Goal: Information Seeking & Learning: Learn about a topic

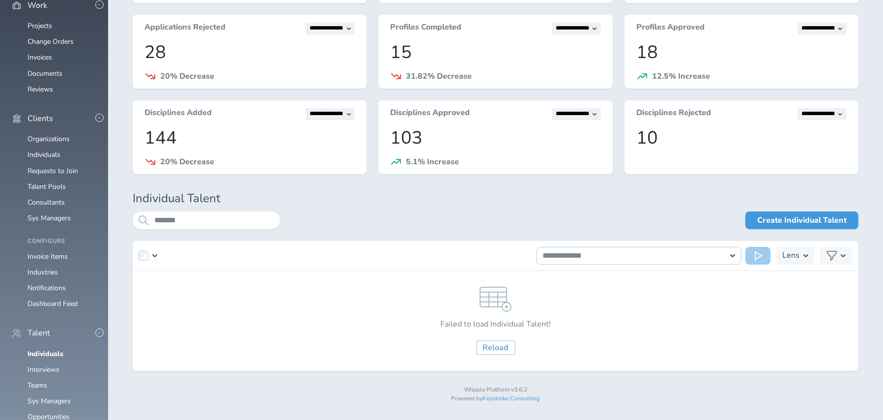
scroll to position [590, 0]
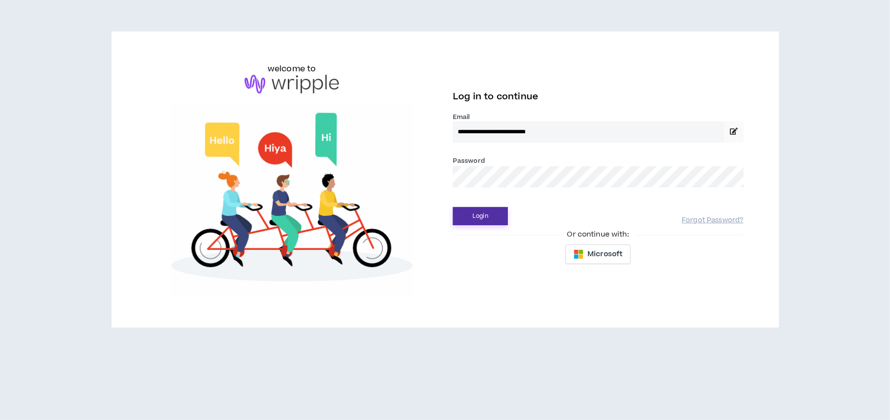
click at [470, 214] on button "Login" at bounding box center [480, 216] width 55 height 18
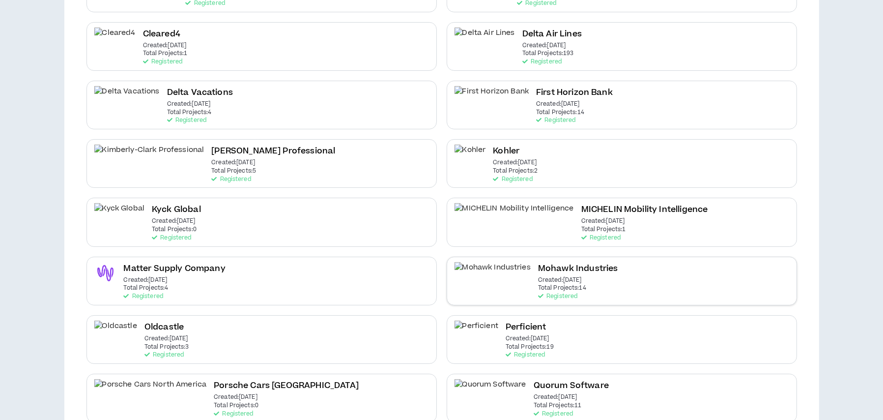
scroll to position [172, 0]
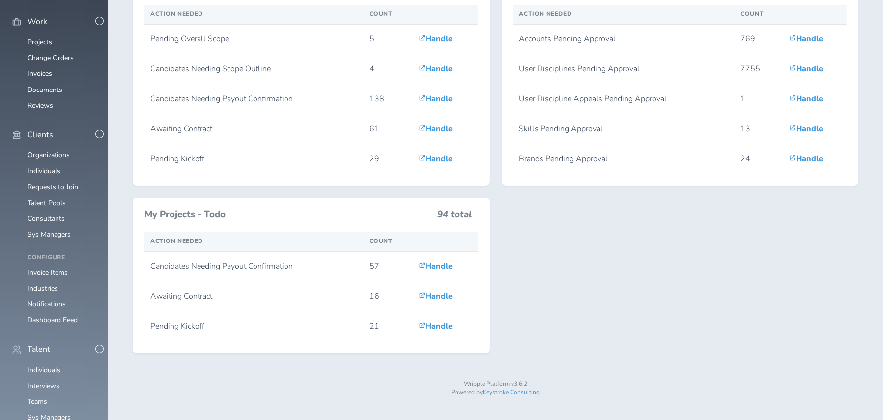
scroll to position [295, 0]
click at [43, 365] on link "Individuals" at bounding box center [44, 369] width 33 height 9
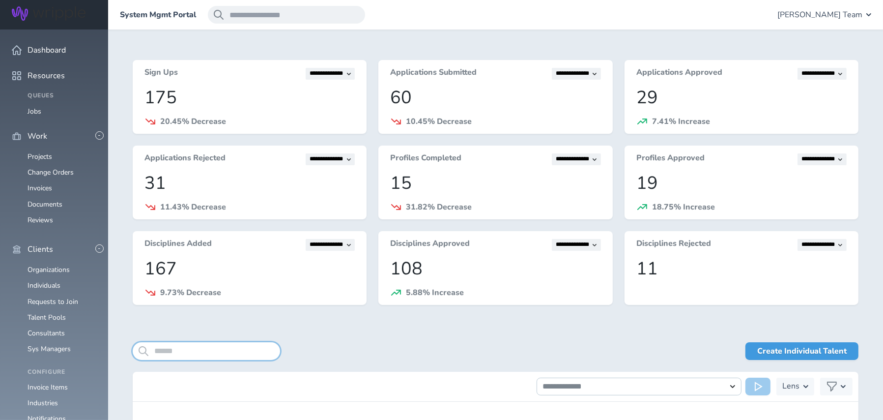
click at [247, 352] on input "search" at bounding box center [206, 351] width 147 height 18
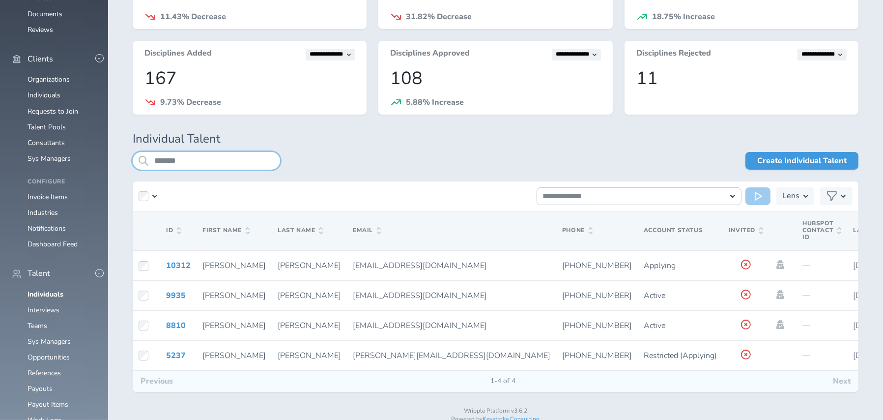
scroll to position [202, 0]
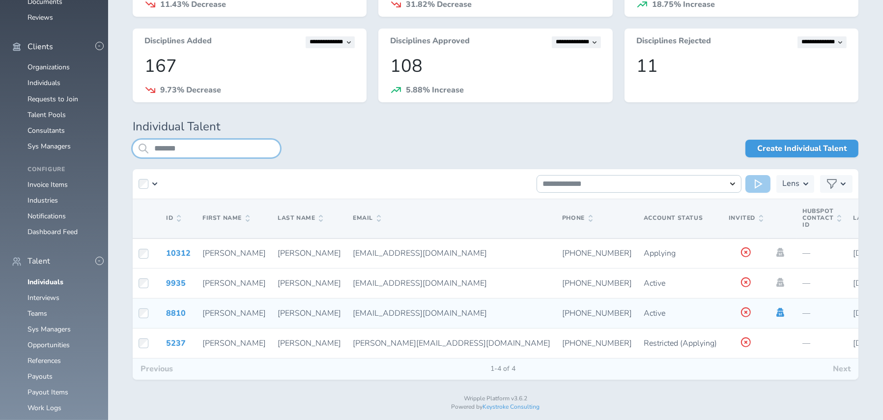
type input "*******"
click at [776, 311] on icon at bounding box center [780, 312] width 8 height 9
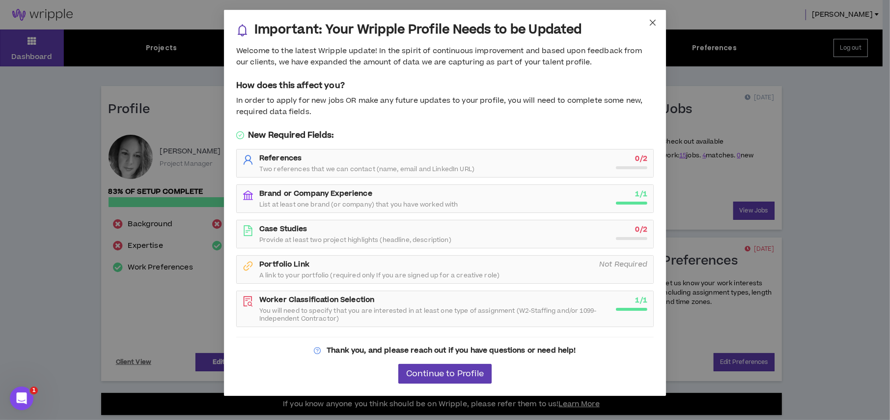
click at [651, 22] on icon "close" at bounding box center [653, 23] width 8 height 8
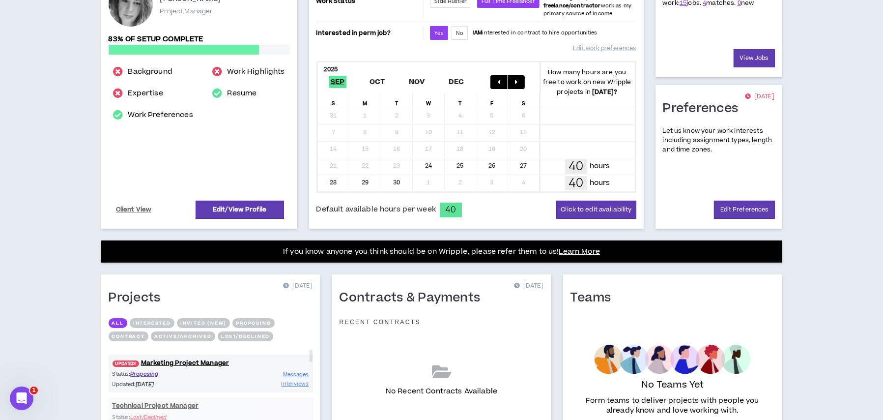
scroll to position [243, 0]
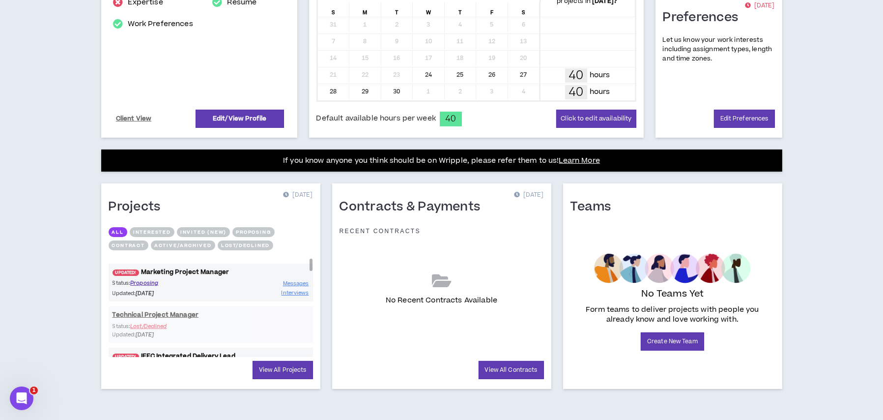
click at [188, 270] on link "UPDATED! Marketing Project Manager" at bounding box center [211, 271] width 204 height 9
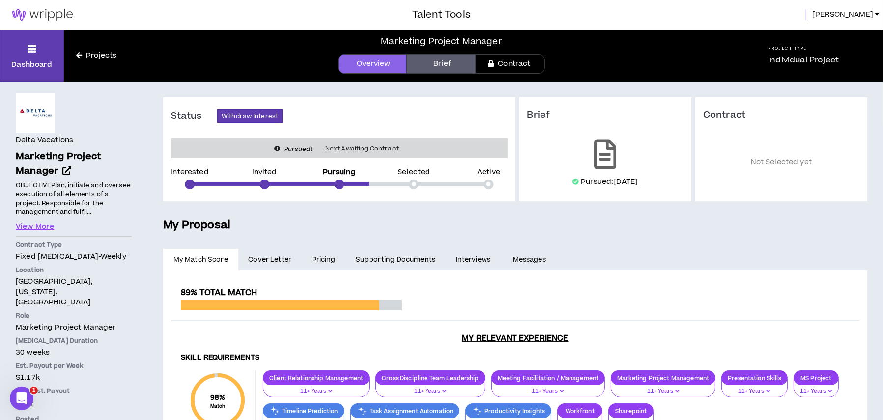
click at [320, 260] on link "Pricing" at bounding box center [324, 260] width 44 height 22
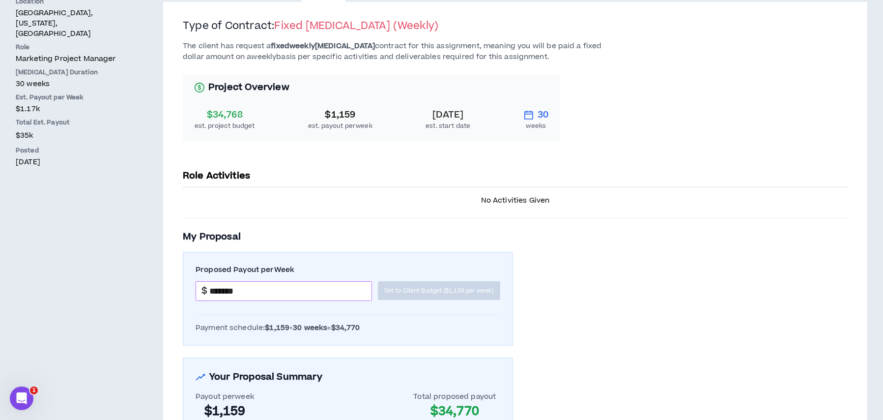
scroll to position [239, 0]
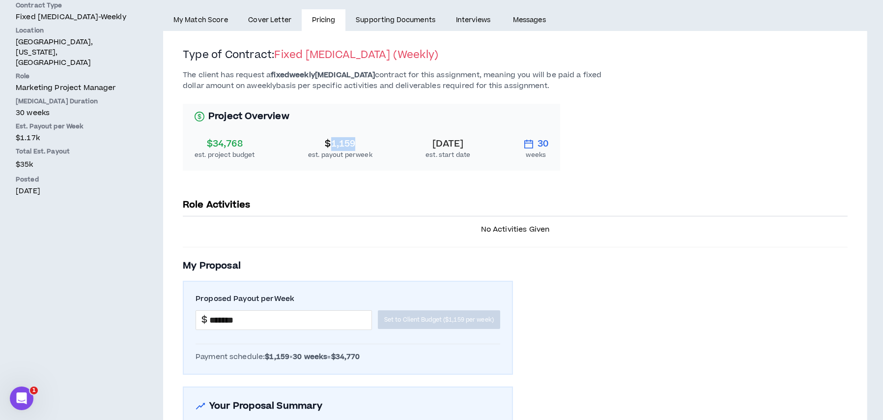
drag, startPoint x: 327, startPoint y: 142, endPoint x: 352, endPoint y: 139, distance: 24.9
click at [352, 139] on div "$1,159" at bounding box center [340, 144] width 64 height 14
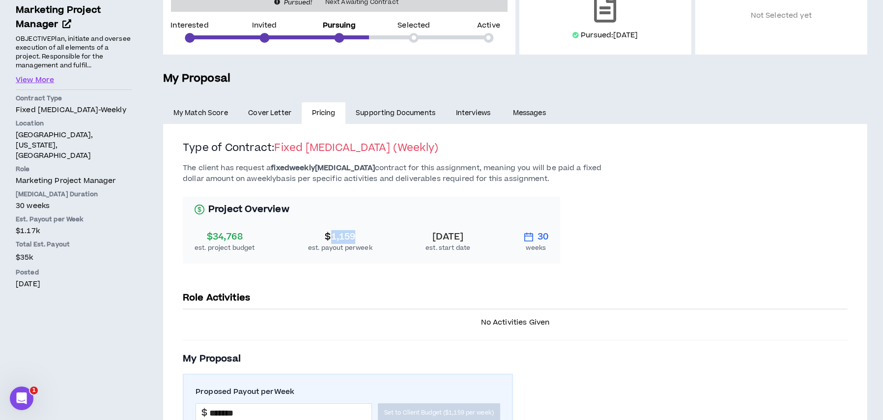
scroll to position [147, 0]
click at [353, 231] on div "$1,159" at bounding box center [340, 236] width 64 height 14
click at [751, 239] on div "The client has request a fixed weekly [MEDICAL_DATA] contract for this assignme…" at bounding box center [515, 218] width 665 height 112
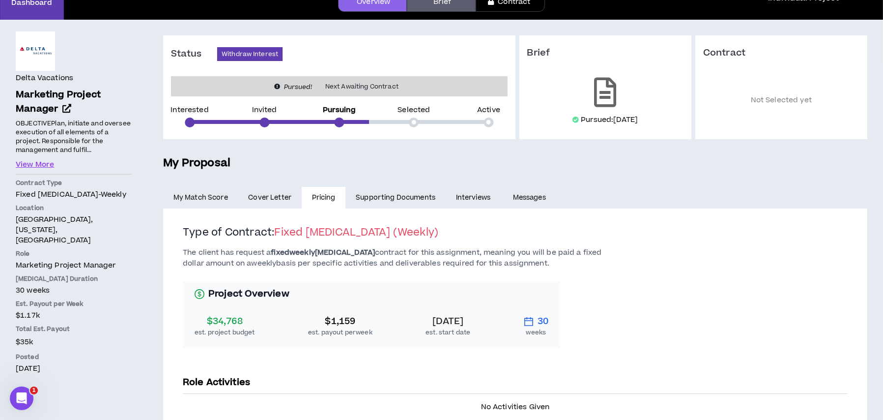
scroll to position [0, 0]
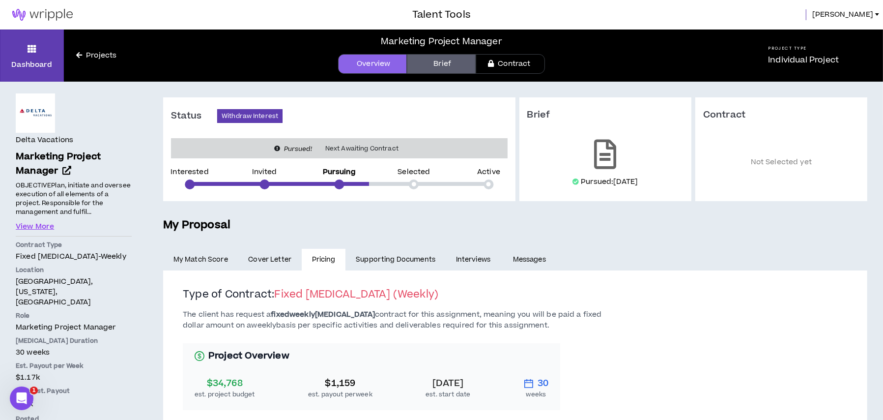
click at [426, 61] on link "Brief" at bounding box center [441, 64] width 69 height 20
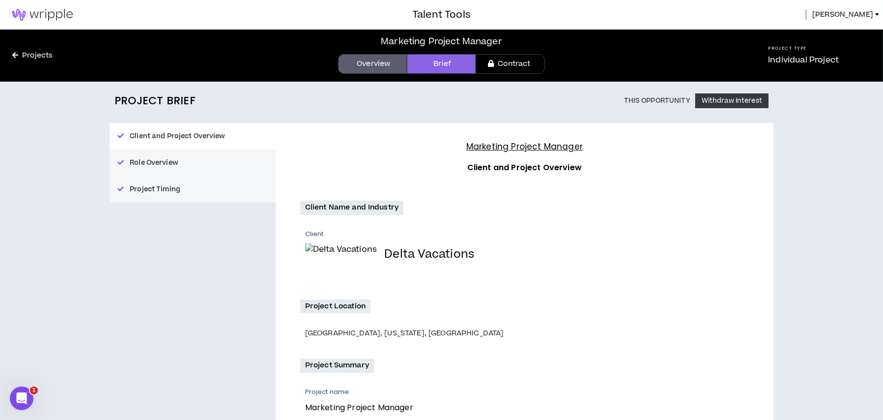
click at [163, 162] on button "Role Overview" at bounding box center [193, 162] width 166 height 27
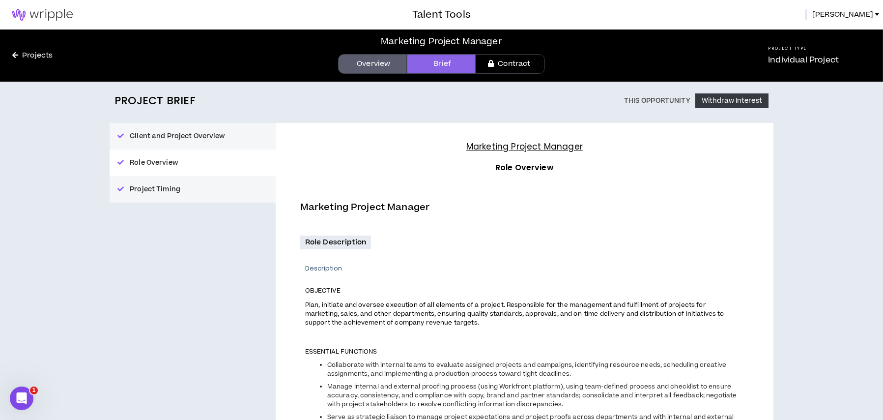
click at [167, 191] on button "Project Timing" at bounding box center [193, 189] width 166 height 27
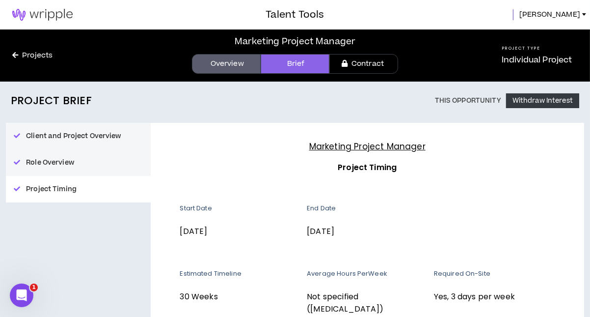
click at [45, 12] on img at bounding box center [42, 15] width 85 height 12
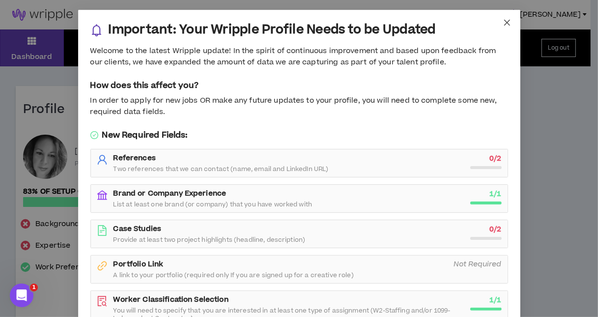
click at [504, 24] on icon "close" at bounding box center [507, 23] width 6 height 6
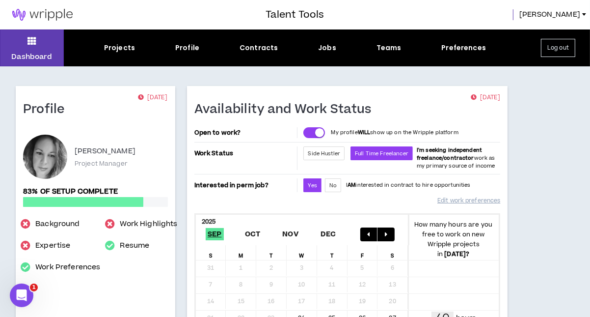
click at [557, 47] on button "Log out" at bounding box center [558, 48] width 34 height 18
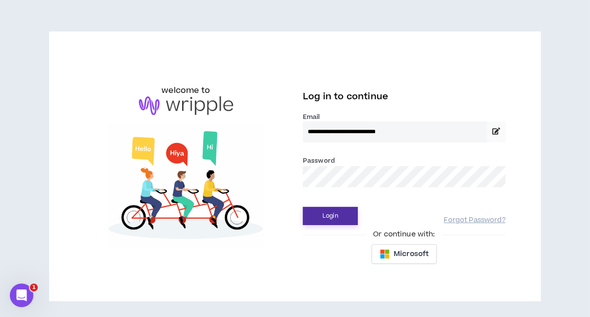
click at [334, 211] on button "Login" at bounding box center [330, 216] width 55 height 18
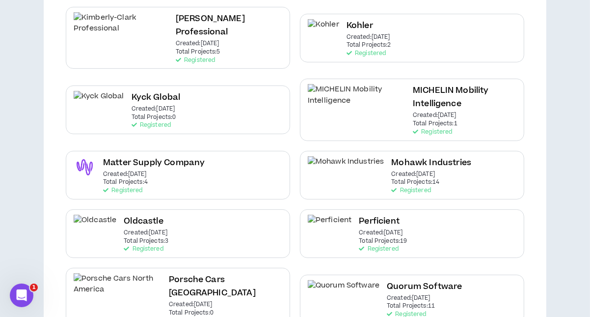
scroll to position [370, 0]
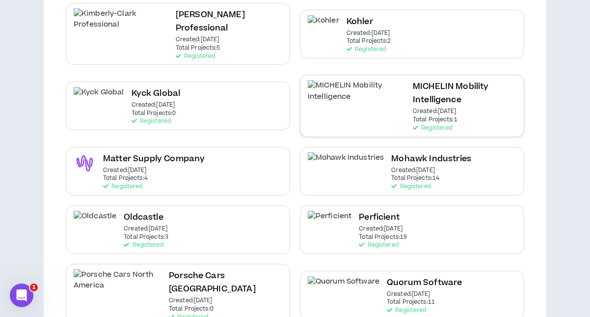
click at [413, 80] on h2 "MICHELIN Mobility Intelligence" at bounding box center [465, 93] width 104 height 27
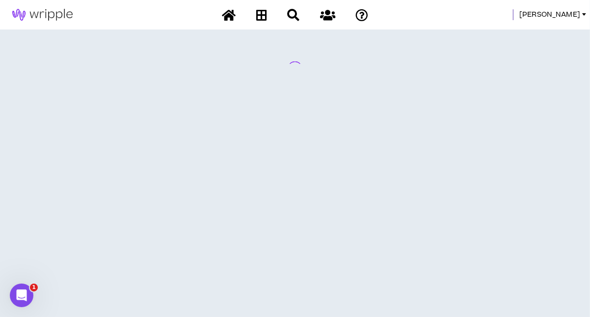
scroll to position [0, 0]
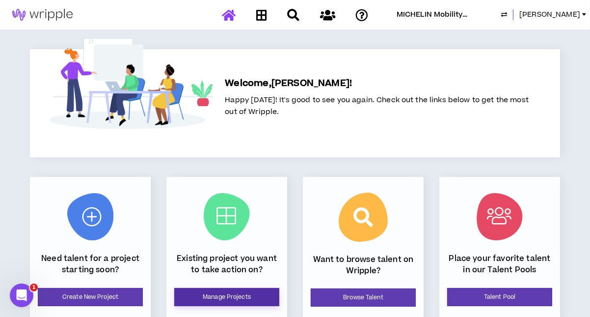
click at [211, 299] on link "Manage Projects" at bounding box center [226, 297] width 105 height 18
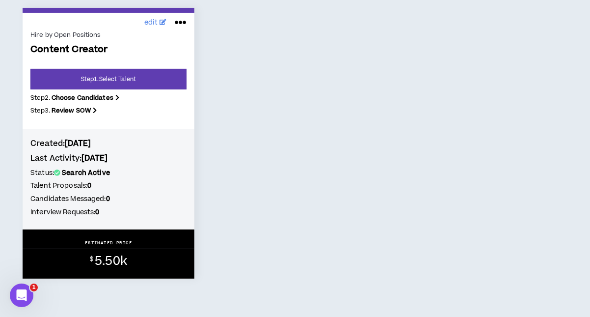
scroll to position [192, 0]
